Goal: Task Accomplishment & Management: Use online tool/utility

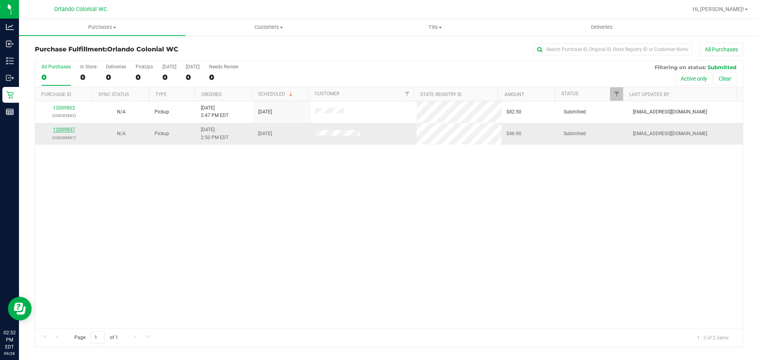
click at [67, 127] on link "12009837" at bounding box center [64, 130] width 22 height 6
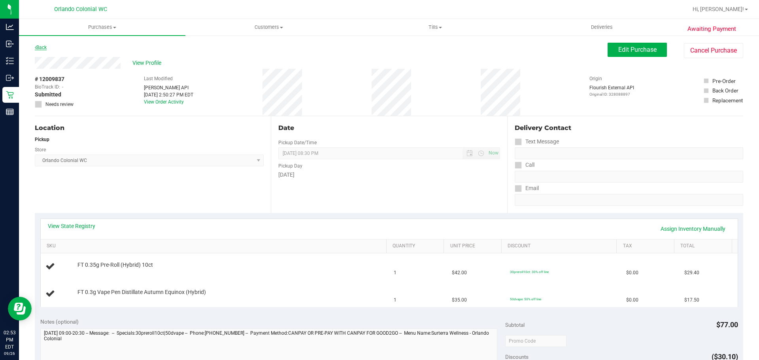
click at [44, 50] on link "Back" at bounding box center [41, 48] width 12 height 6
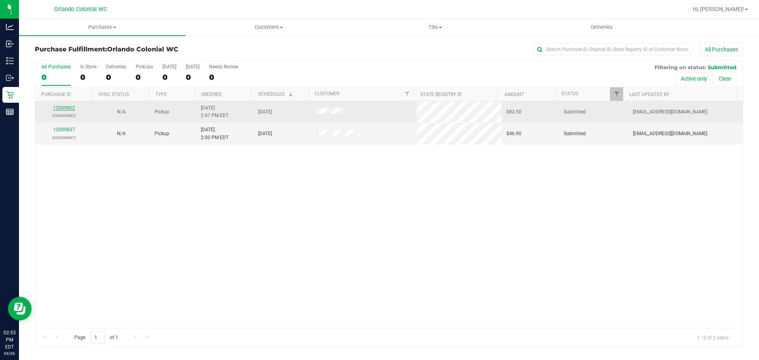
click at [63, 108] on link "12009802" at bounding box center [64, 108] width 22 height 6
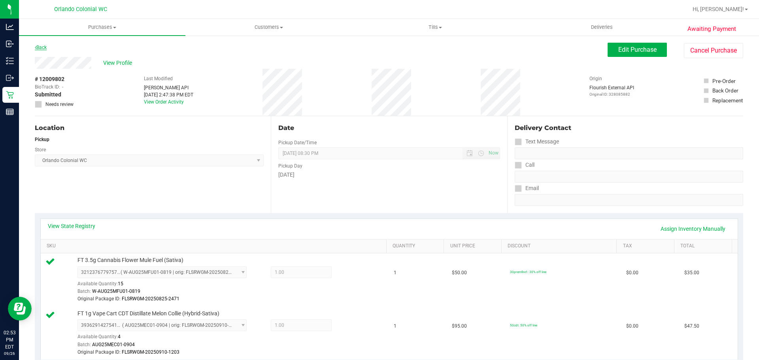
click at [41, 47] on link "Back" at bounding box center [41, 48] width 12 height 6
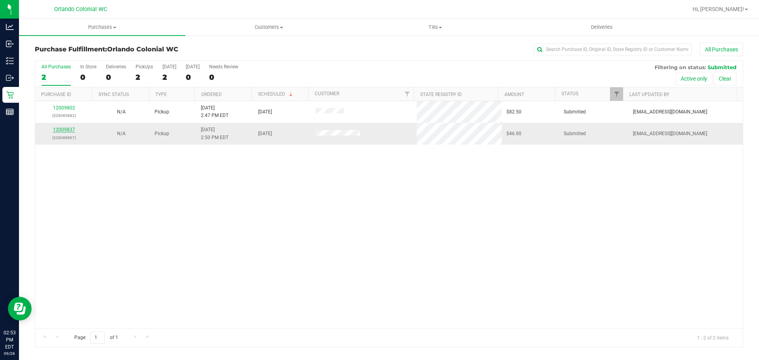
click at [64, 128] on link "12009837" at bounding box center [64, 130] width 22 height 6
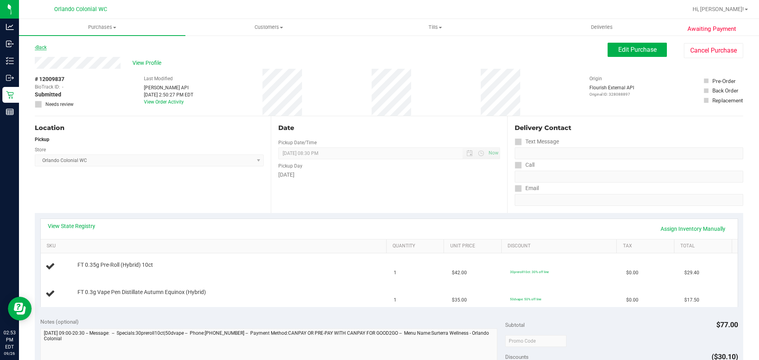
click at [40, 45] on link "Back" at bounding box center [41, 48] width 12 height 6
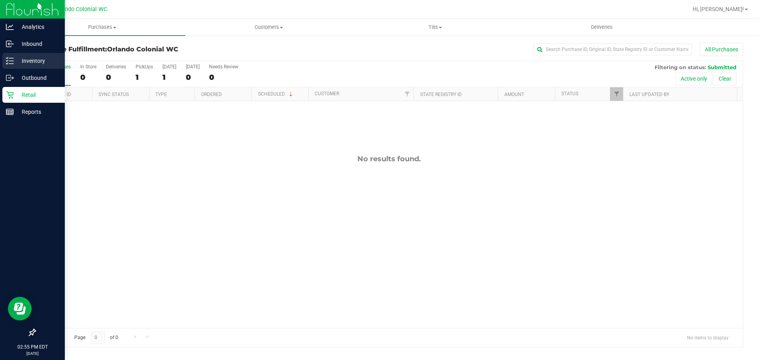
click at [0, 63] on link "Inventory" at bounding box center [32, 61] width 65 height 17
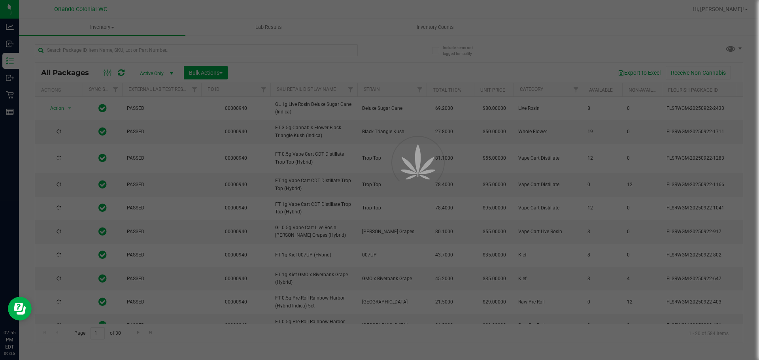
click at [115, 51] on div at bounding box center [379, 180] width 759 height 360
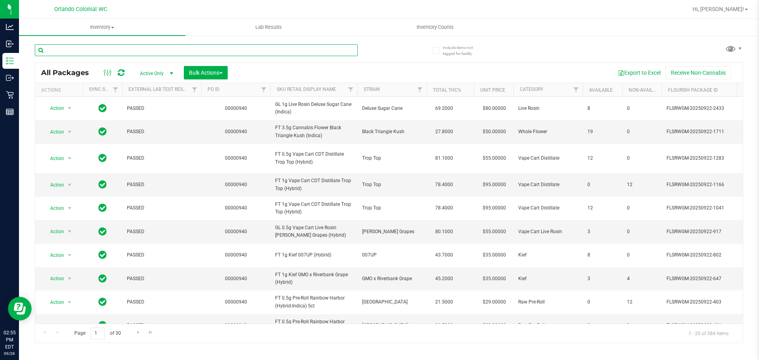
click at [115, 51] on input "text" at bounding box center [196, 50] width 323 height 12
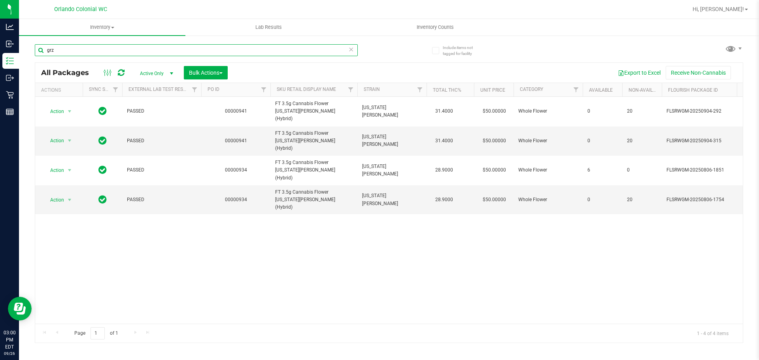
click at [196, 51] on input "grz" at bounding box center [196, 50] width 323 height 12
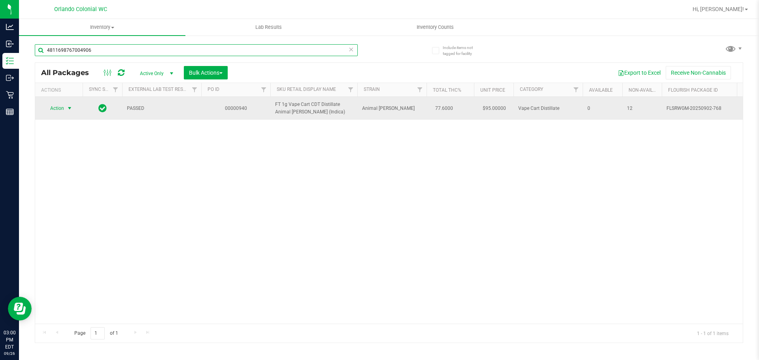
type input "4811698767004906"
click at [67, 109] on span "select" at bounding box center [69, 108] width 6 height 6
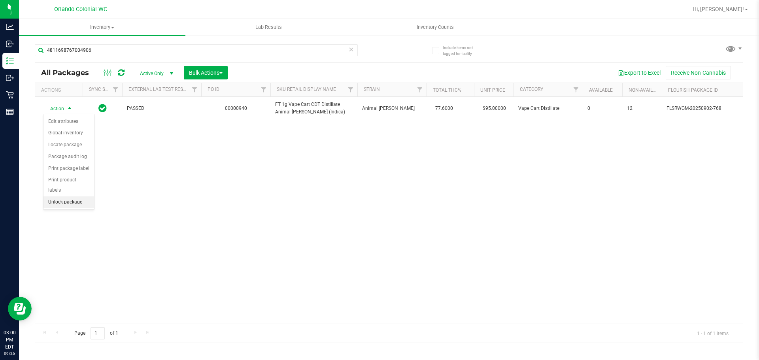
click at [68, 196] on li "Unlock package" at bounding box center [68, 202] width 51 height 12
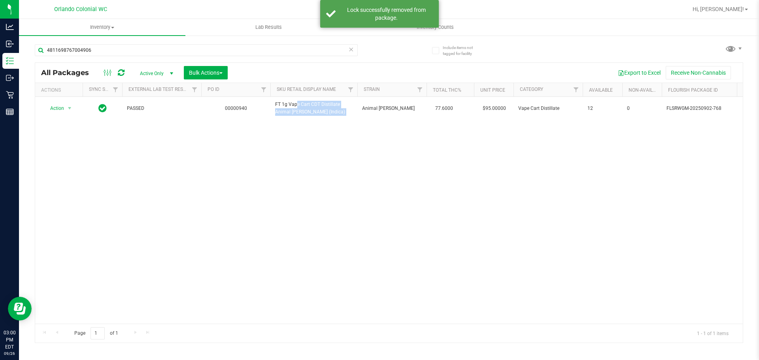
click at [293, 107] on span "FT 1g Vape Cart CDT Distillate Animal [PERSON_NAME] (Indica)" at bounding box center [313, 108] width 77 height 15
click at [304, 56] on div "4811698767004906" at bounding box center [196, 53] width 323 height 18
click at [304, 52] on input "4811698767004906" at bounding box center [196, 50] width 323 height 12
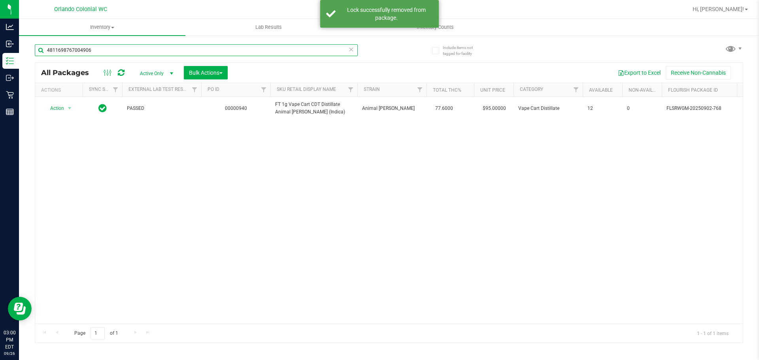
paste input "FT 1g Vape Cart CDT Distillate Animal [PERSON_NAME] (Indica)"
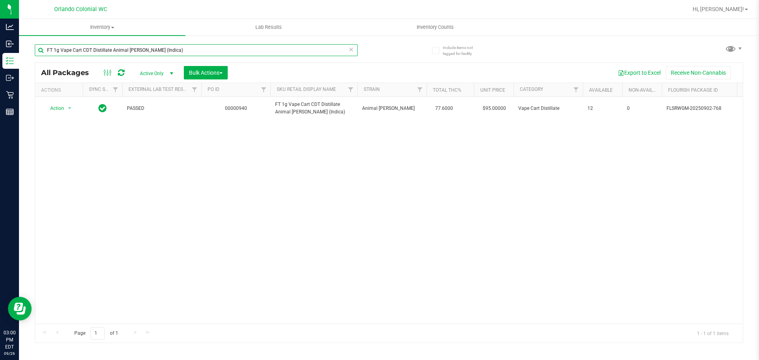
type input "FT 1g Vape Cart CDT Distillate Animal [PERSON_NAME] (Indica)"
click at [348, 49] on input "FT 1g Vape Cart CDT Distillate Animal [PERSON_NAME] (Indica)" at bounding box center [196, 50] width 323 height 12
click at [349, 44] on icon at bounding box center [351, 48] width 6 height 9
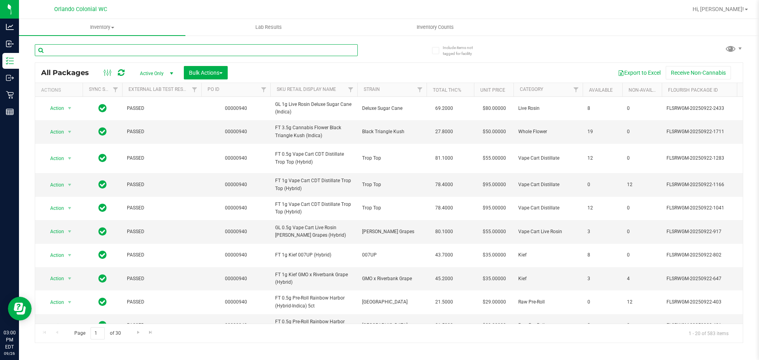
click at [127, 47] on input "text" at bounding box center [196, 50] width 323 height 12
type input "aml"
